Goal: Task Accomplishment & Management: Complete application form

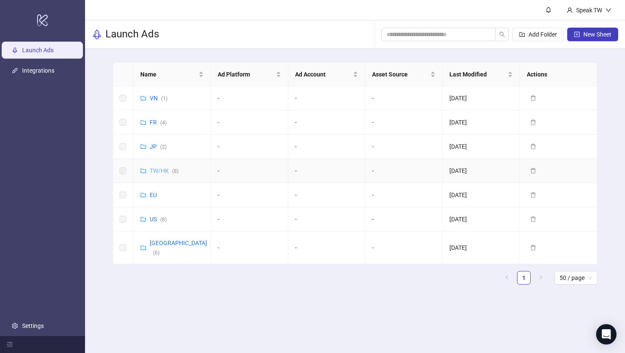
click at [154, 170] on link "TW/HK ( 8 )" at bounding box center [164, 170] width 29 height 7
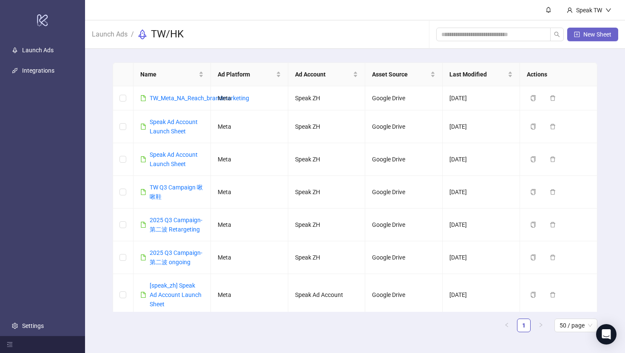
click at [602, 30] on button "New Sheet" at bounding box center [592, 35] width 51 height 14
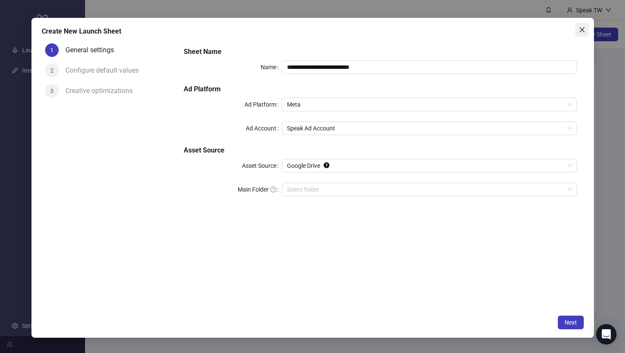
click at [581, 25] on button "Close" at bounding box center [582, 30] width 14 height 14
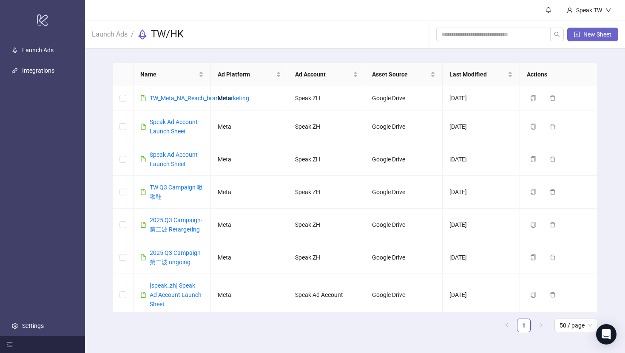
click at [597, 29] on button "New Sheet" at bounding box center [592, 35] width 51 height 14
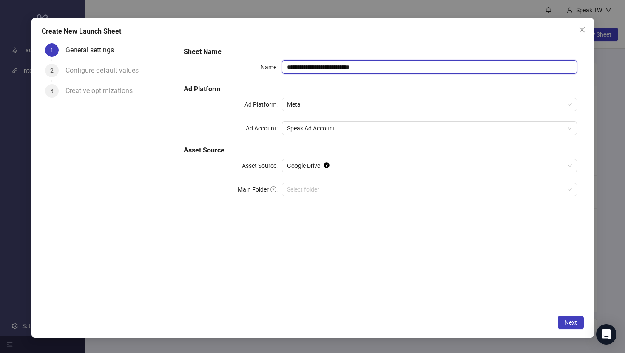
click at [377, 69] on input "**********" at bounding box center [429, 67] width 294 height 14
drag, startPoint x: 377, startPoint y: 69, endPoint x: 275, endPoint y: 64, distance: 102.1
click at [275, 64] on div "**********" at bounding box center [380, 67] width 393 height 14
type input "*"
click at [328, 127] on span "Speak Ad Account" at bounding box center [429, 128] width 284 height 13
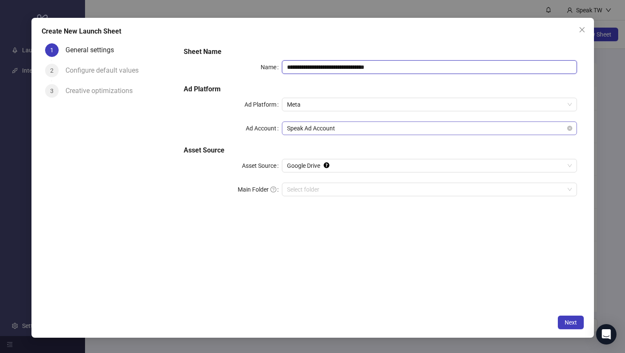
type input "**********"
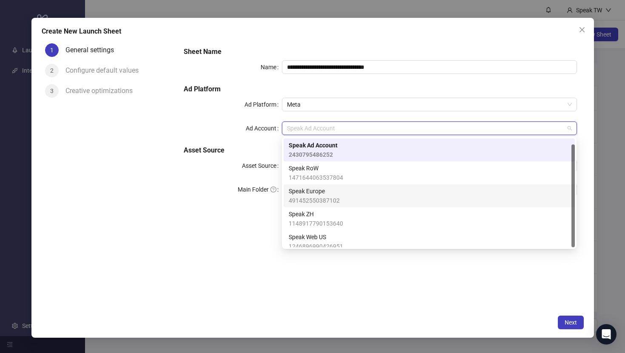
scroll to position [6, 0]
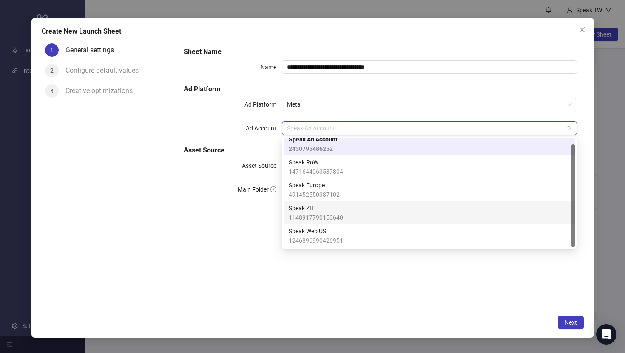
click at [345, 205] on div "Speak ZH 1148917790153640" at bounding box center [428, 212] width 281 height 19
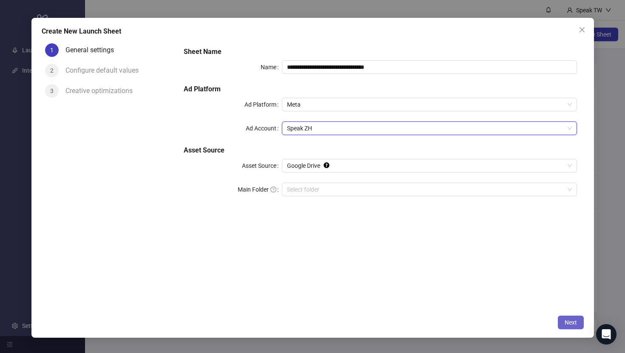
click at [567, 319] on button "Next" at bounding box center [570, 323] width 26 height 14
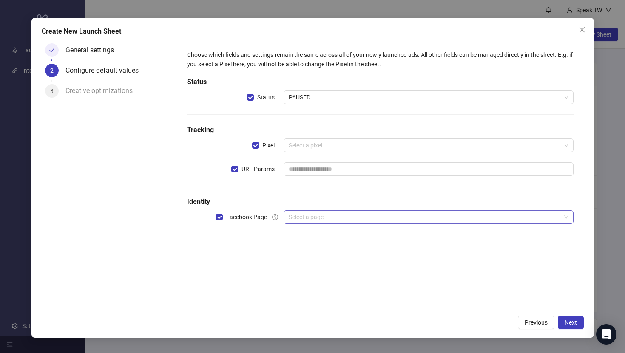
click at [313, 219] on input "search" at bounding box center [423, 217] width 271 height 13
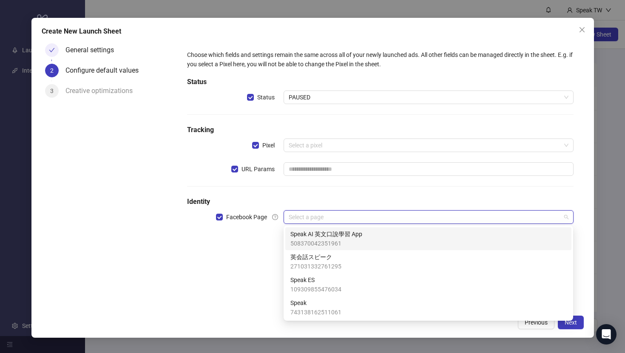
click at [325, 244] on span "508370042351961" at bounding box center [326, 243] width 72 height 9
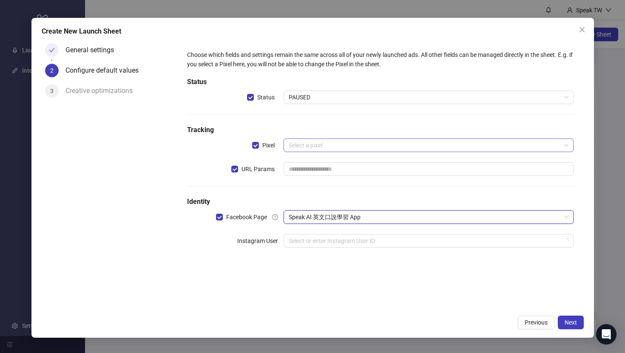
click at [316, 146] on input "search" at bounding box center [423, 145] width 271 height 13
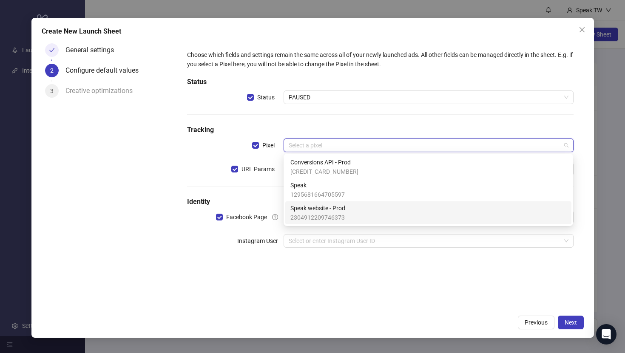
click at [248, 197] on h5 "Identity" at bounding box center [380, 202] width 386 height 10
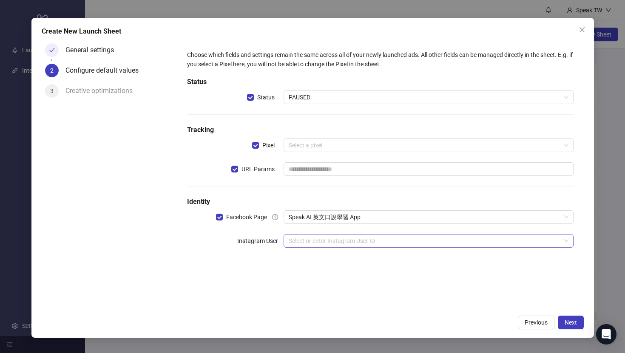
click at [313, 242] on input "search" at bounding box center [423, 241] width 271 height 13
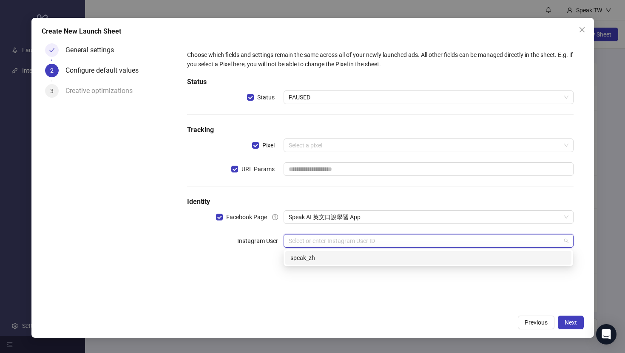
click at [317, 257] on div "speak_zh" at bounding box center [428, 257] width 276 height 9
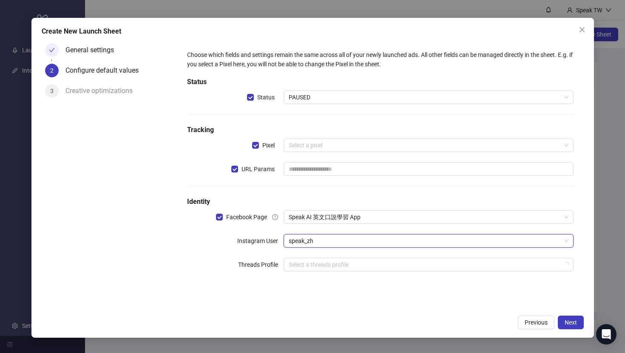
click at [325, 197] on h5 "Identity" at bounding box center [380, 202] width 386 height 10
click at [324, 147] on input "search" at bounding box center [423, 145] width 271 height 13
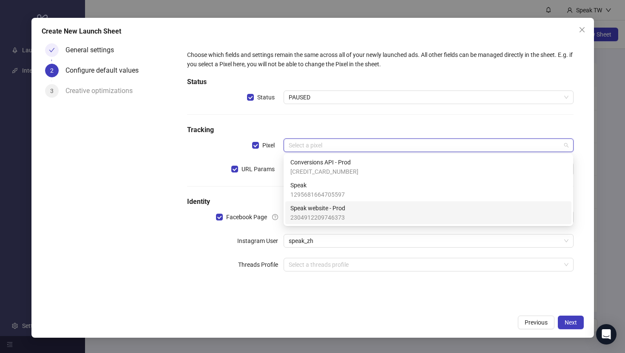
click at [332, 213] on span "2304912209746373" at bounding box center [317, 217] width 55 height 9
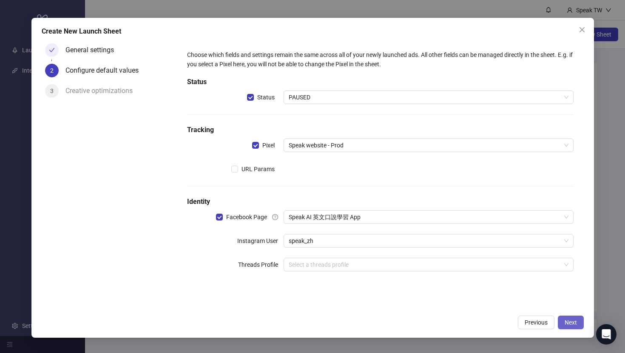
click at [571, 324] on span "Next" at bounding box center [570, 322] width 12 height 7
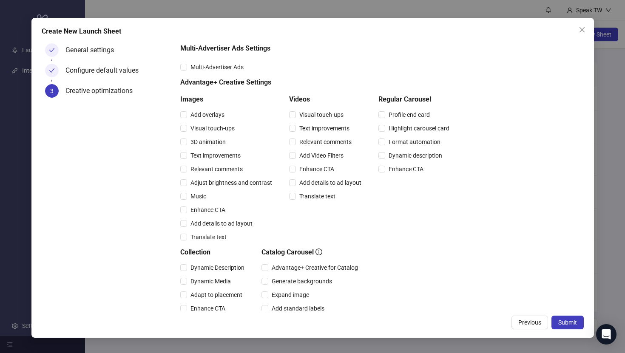
scroll to position [0, 0]
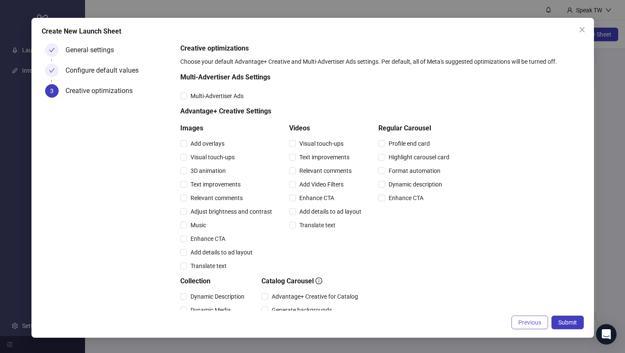
click at [520, 321] on span "Previous" at bounding box center [529, 322] width 23 height 7
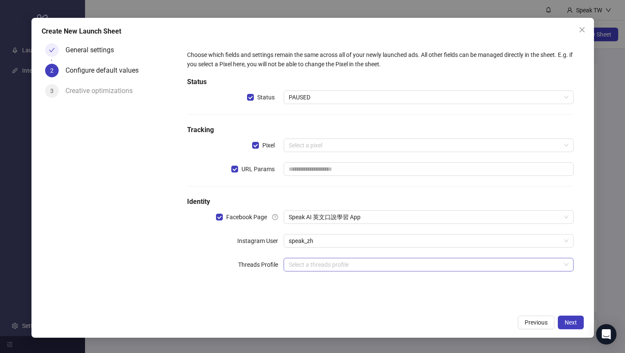
click at [352, 267] on input "search" at bounding box center [423, 264] width 271 height 13
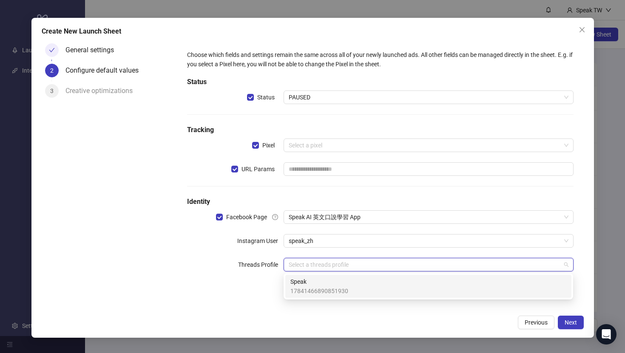
click at [345, 280] on span "Speak" at bounding box center [319, 281] width 58 height 9
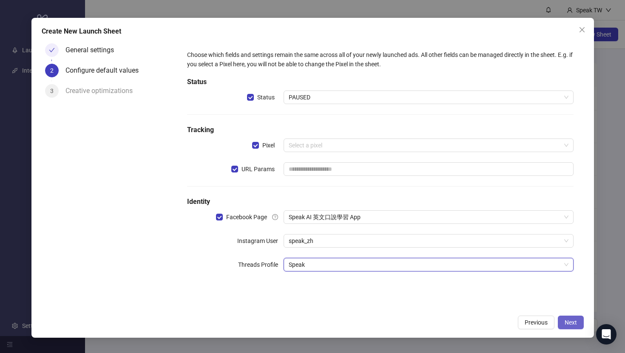
click at [574, 320] on span "Next" at bounding box center [570, 322] width 12 height 7
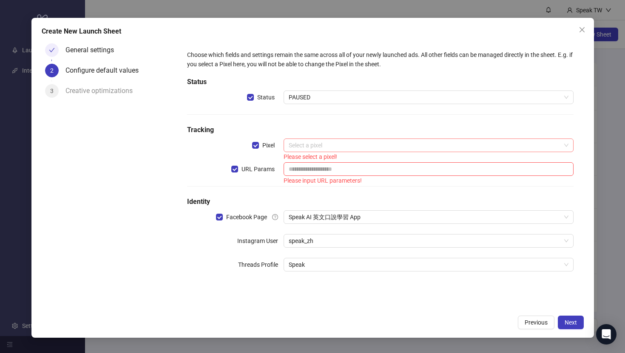
click at [319, 144] on input "search" at bounding box center [423, 145] width 271 height 13
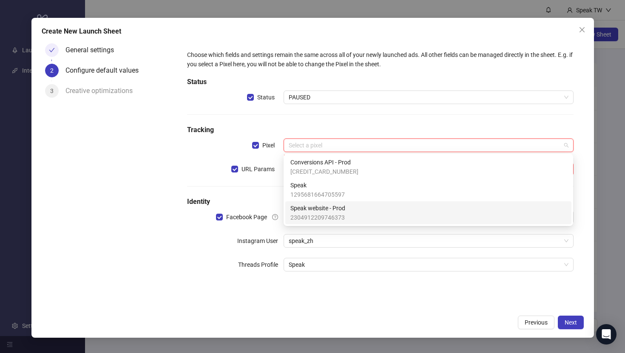
click at [336, 213] on span "2304912209746373" at bounding box center [317, 217] width 55 height 9
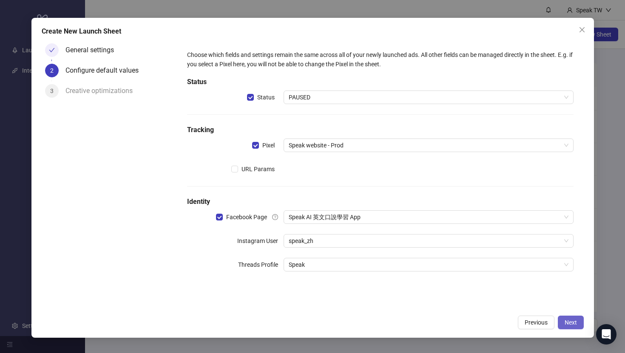
click at [573, 319] on span "Next" at bounding box center [570, 322] width 12 height 7
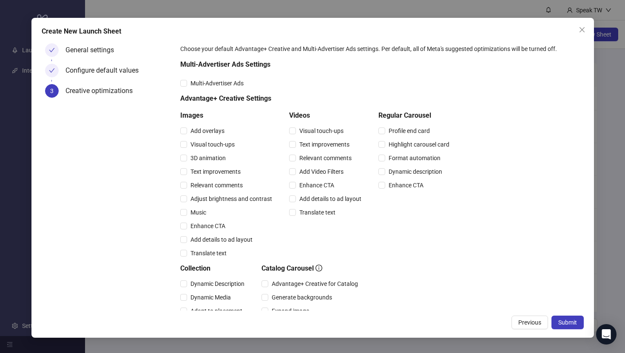
scroll to position [162, 0]
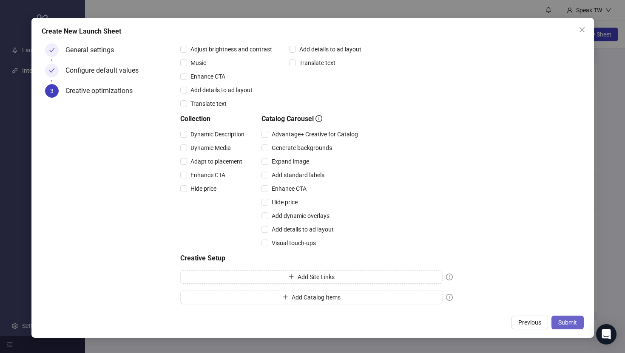
click at [568, 323] on span "Submit" at bounding box center [567, 322] width 19 height 7
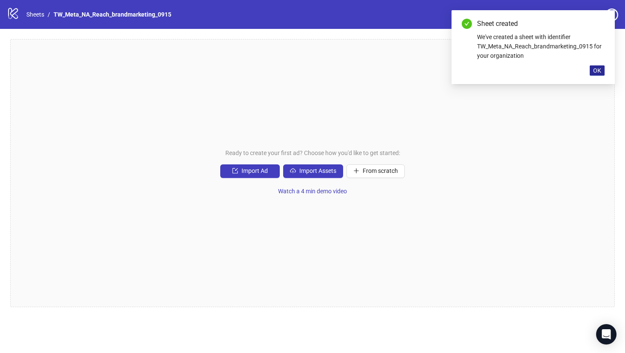
click at [595, 72] on span "OK" at bounding box center [597, 70] width 8 height 7
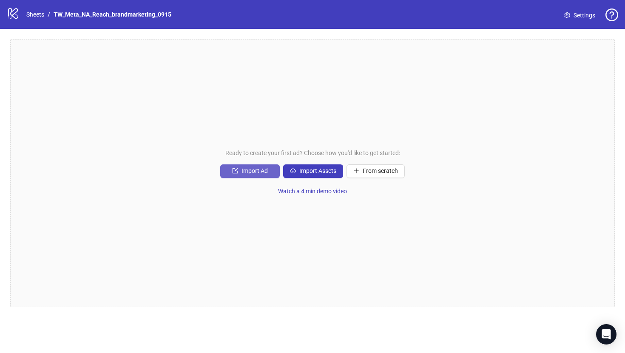
click at [248, 172] on span "Import Ad" at bounding box center [254, 170] width 26 height 7
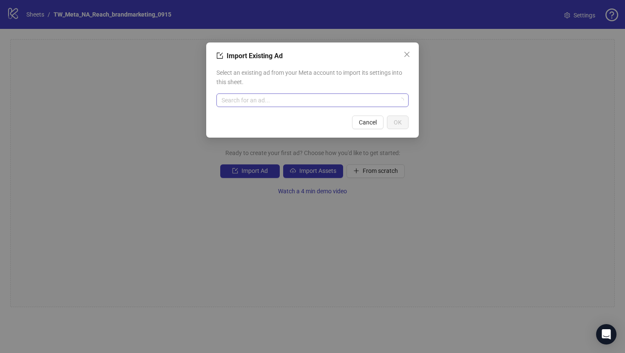
click at [285, 99] on input "search" at bounding box center [308, 100] width 174 height 13
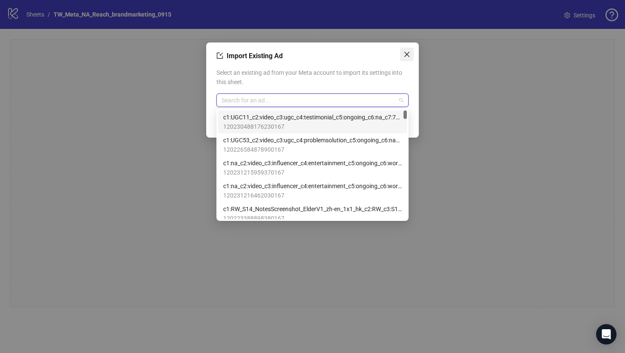
click at [405, 54] on icon "close" at bounding box center [406, 54] width 7 height 7
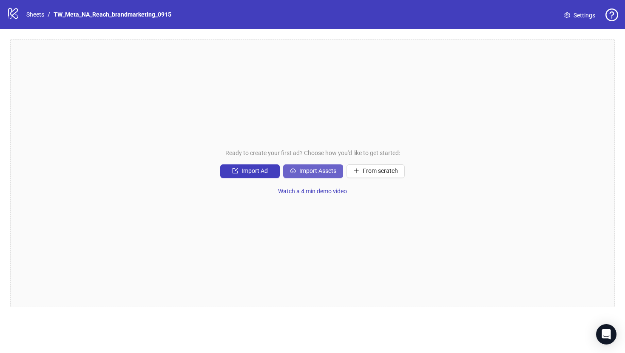
click at [314, 176] on button "Import Assets" at bounding box center [313, 171] width 60 height 14
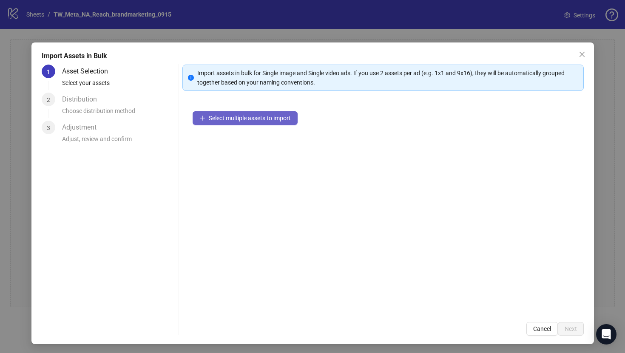
click at [275, 119] on span "Select multiple assets to import" at bounding box center [250, 118] width 82 height 7
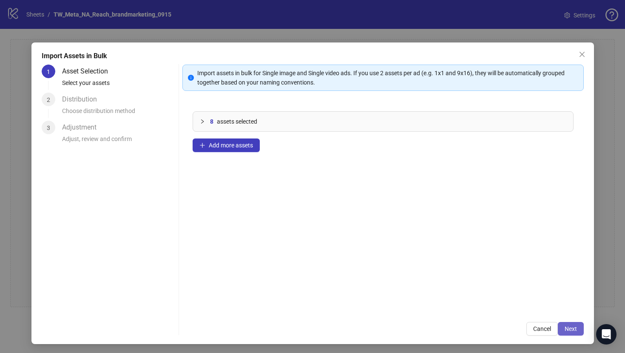
click at [571, 326] on span "Next" at bounding box center [570, 328] width 12 height 7
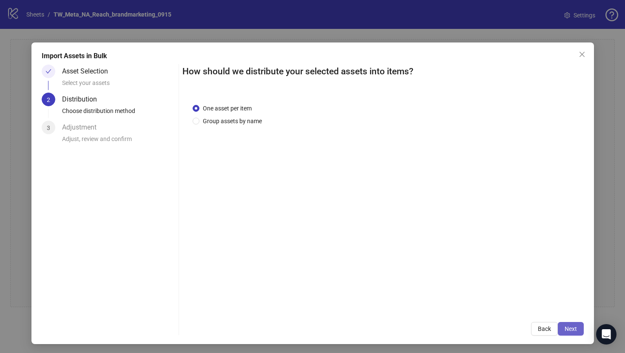
click at [574, 326] on span "Next" at bounding box center [570, 328] width 12 height 7
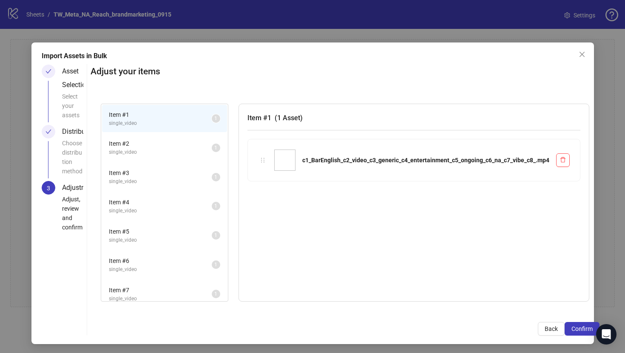
scroll to position [1, 0]
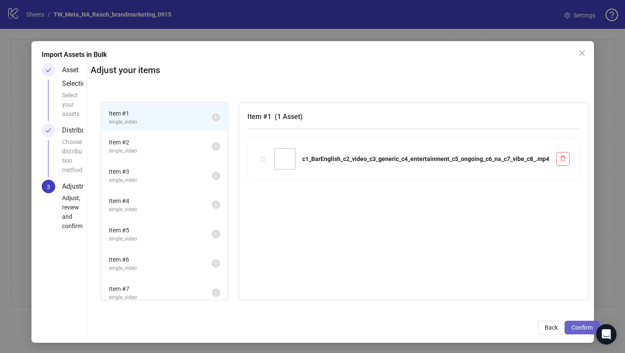
click at [583, 328] on span "Confirm" at bounding box center [581, 327] width 21 height 7
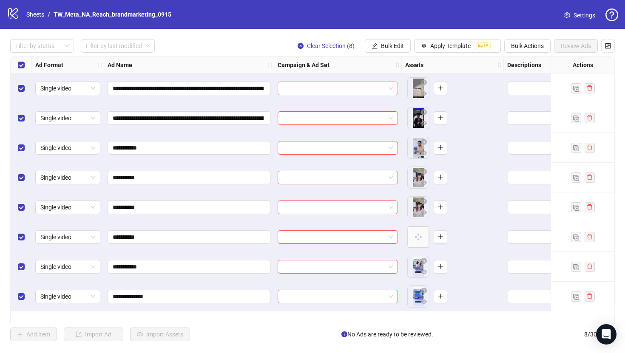
click at [390, 89] on span at bounding box center [338, 88] width 110 height 13
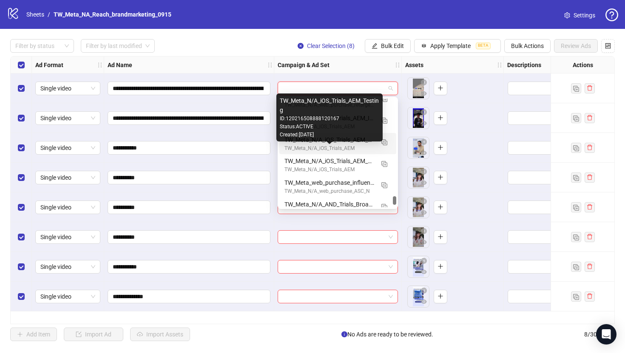
scroll to position [1205, 0]
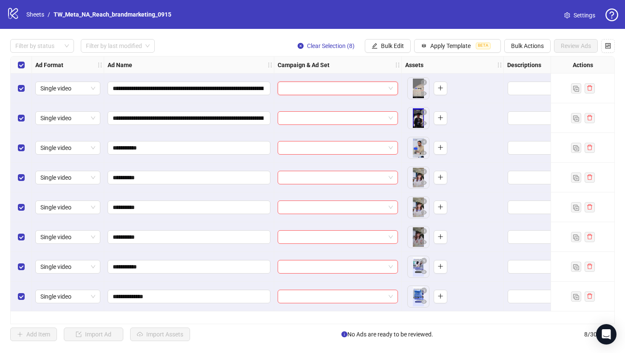
click at [390, 88] on span at bounding box center [338, 88] width 110 height 13
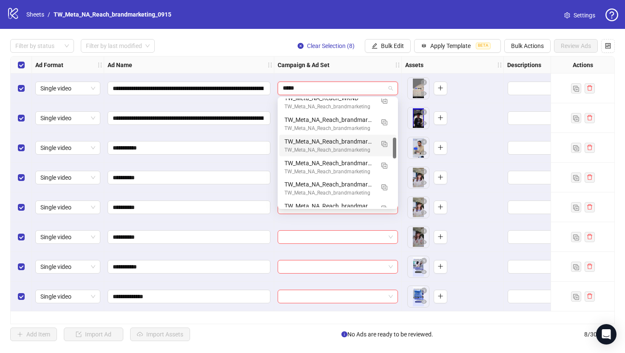
scroll to position [213, 0]
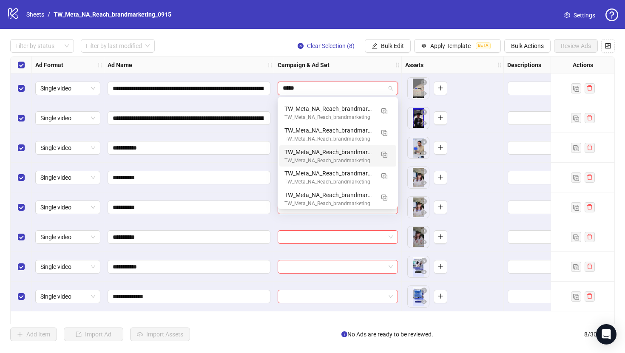
type input "*****"
